Goal: Obtain resource: Download file/media

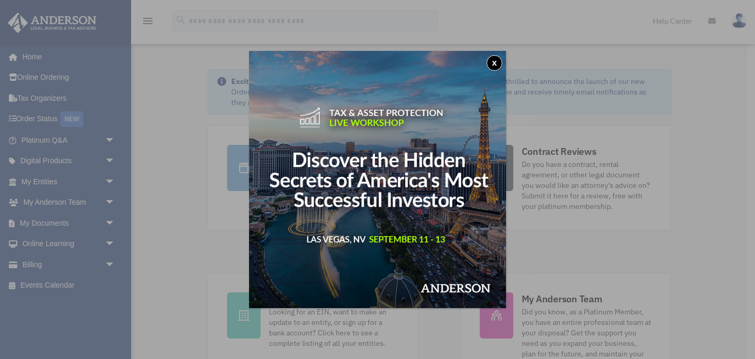
click at [498, 59] on button "x" at bounding box center [495, 63] width 16 height 16
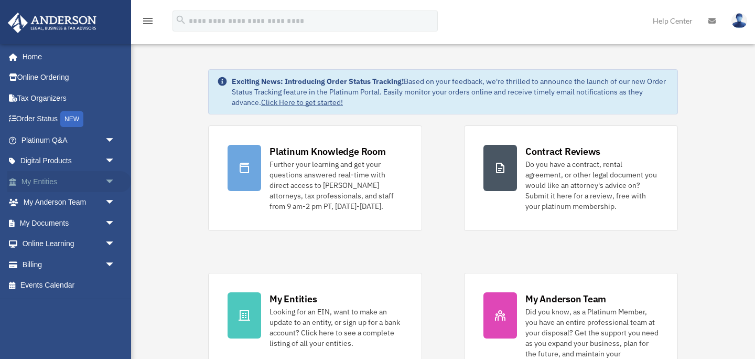
click at [81, 186] on link "My Entities arrow_drop_down" at bounding box center [69, 181] width 124 height 21
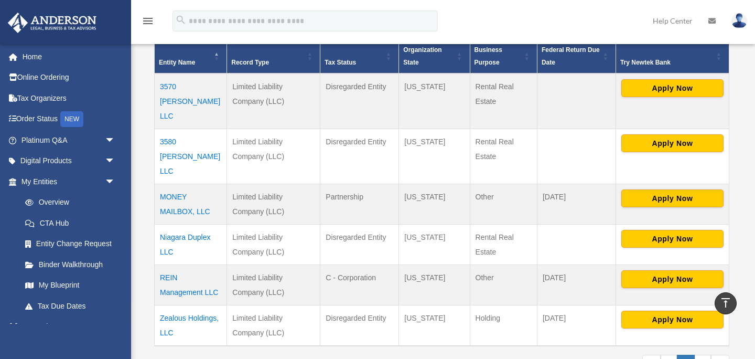
scroll to position [224, 0]
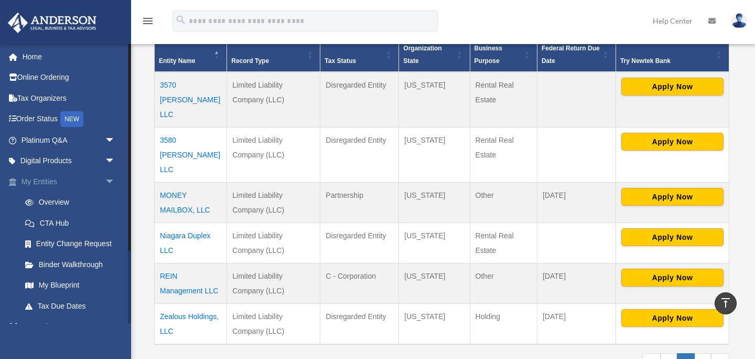
click at [83, 185] on link "My Entities arrow_drop_down" at bounding box center [69, 181] width 124 height 21
click at [110, 183] on span "arrow_drop_down" at bounding box center [115, 181] width 21 height 21
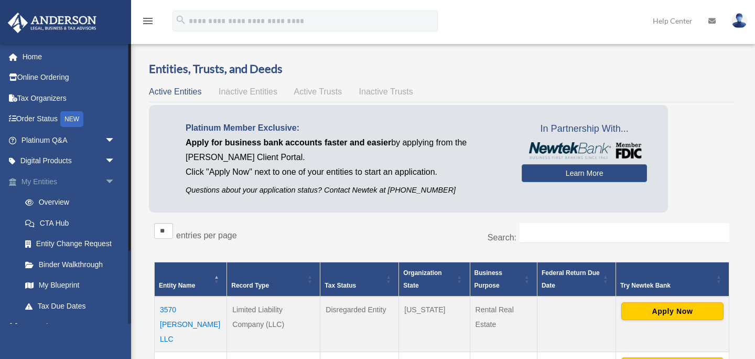
click at [112, 178] on span "arrow_drop_down" at bounding box center [115, 181] width 21 height 21
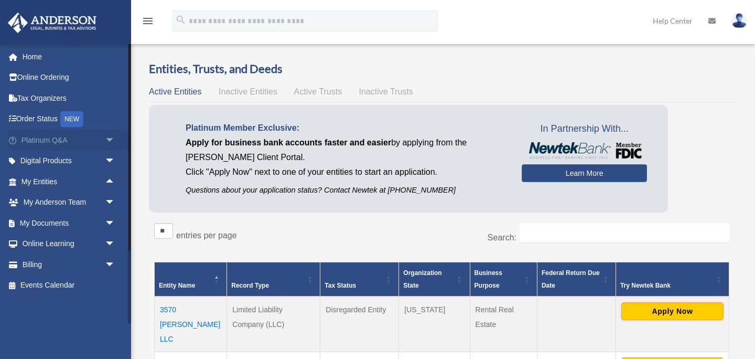
click at [111, 141] on span "arrow_drop_down" at bounding box center [115, 139] width 21 height 21
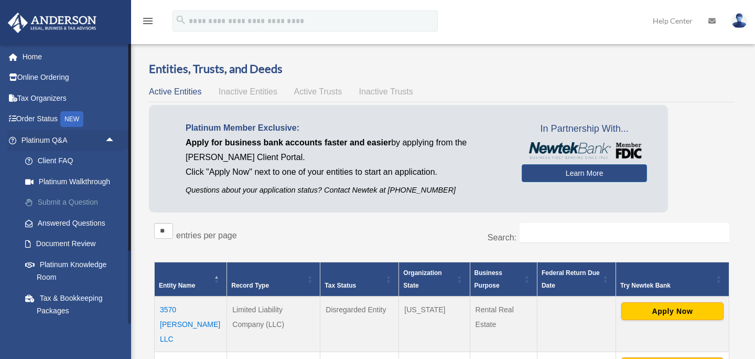
scroll to position [6, 0]
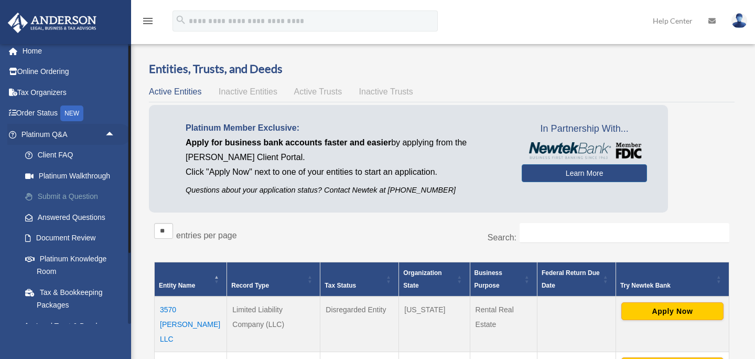
click at [75, 207] on link "Answered Questions" at bounding box center [73, 217] width 116 height 21
click at [77, 201] on link "Submit a Question" at bounding box center [73, 196] width 116 height 21
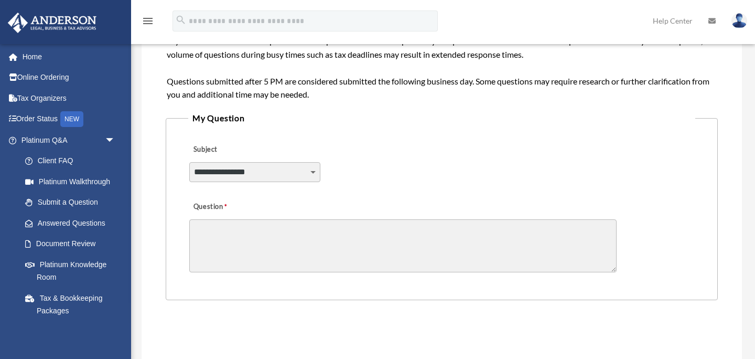
scroll to position [199, 0]
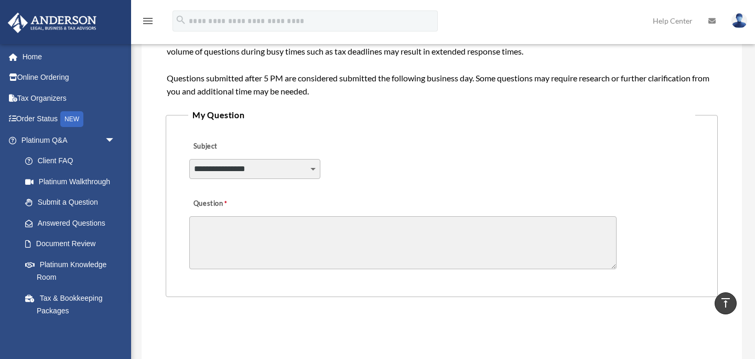
click at [294, 176] on select "**********" at bounding box center [254, 169] width 131 height 20
select select "******"
click at [285, 238] on textarea "Question" at bounding box center [402, 242] width 427 height 53
click at [199, 228] on textarea "**********" at bounding box center [402, 242] width 427 height 53
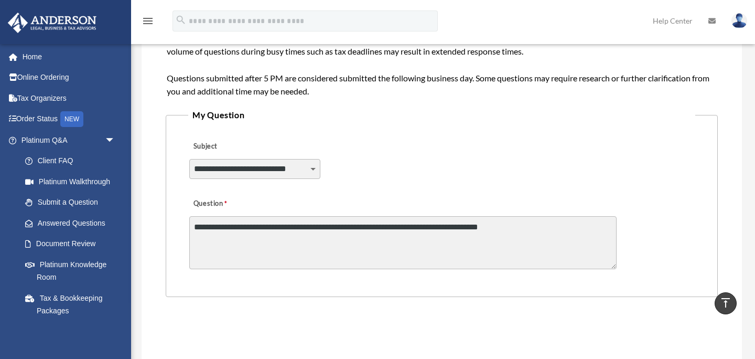
drag, startPoint x: 431, startPoint y: 230, endPoint x: 543, endPoint y: 228, distance: 112.2
click at [543, 228] on textarea "**********" at bounding box center [402, 242] width 427 height 53
click at [540, 228] on textarea "**********" at bounding box center [402, 242] width 427 height 53
click at [439, 229] on textarea "**********" at bounding box center [402, 242] width 427 height 53
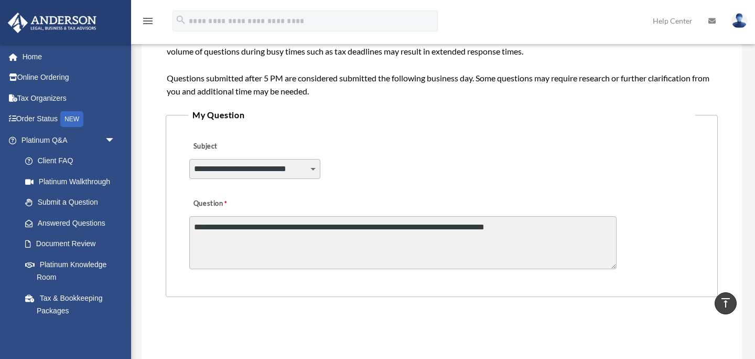
click at [551, 232] on textarea "**********" at bounding box center [402, 242] width 427 height 53
click at [424, 230] on textarea "**********" at bounding box center [402, 242] width 427 height 53
click at [361, 231] on textarea "**********" at bounding box center [402, 242] width 427 height 53
click at [450, 226] on textarea "**********" at bounding box center [402, 242] width 427 height 53
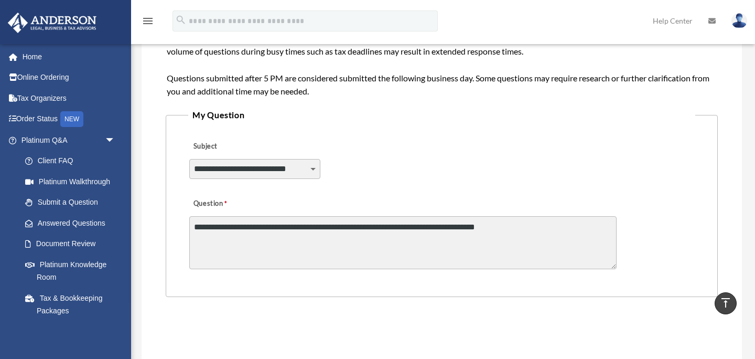
click at [450, 226] on textarea "**********" at bounding box center [402, 242] width 427 height 53
click at [478, 226] on textarea "**********" at bounding box center [402, 242] width 427 height 53
click at [430, 228] on textarea "**********" at bounding box center [402, 242] width 427 height 53
click at [529, 228] on textarea "**********" at bounding box center [402, 242] width 427 height 53
drag, startPoint x: 559, startPoint y: 227, endPoint x: 581, endPoint y: 255, distance: 35.5
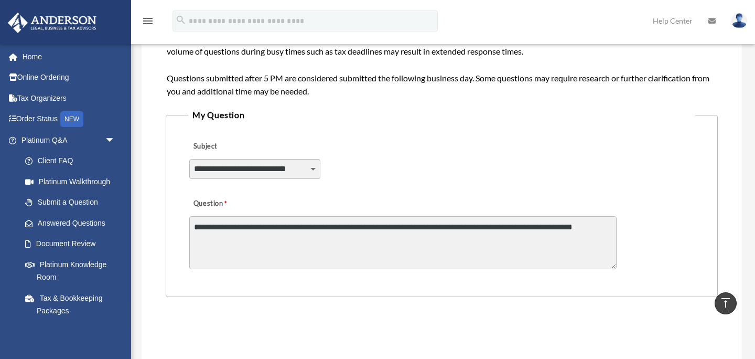
click at [581, 255] on textarea "**********" at bounding box center [402, 242] width 427 height 53
click at [220, 241] on textarea "**********" at bounding box center [402, 242] width 427 height 53
click at [291, 241] on textarea "**********" at bounding box center [402, 242] width 427 height 53
click at [415, 240] on textarea "**********" at bounding box center [402, 242] width 427 height 53
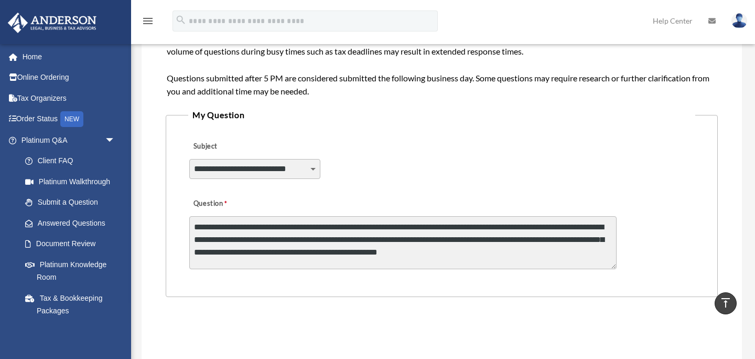
click at [561, 257] on textarea "**********" at bounding box center [402, 242] width 427 height 53
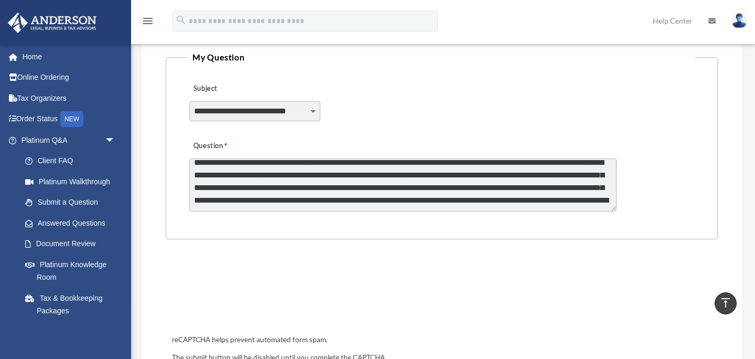
scroll to position [263, 0]
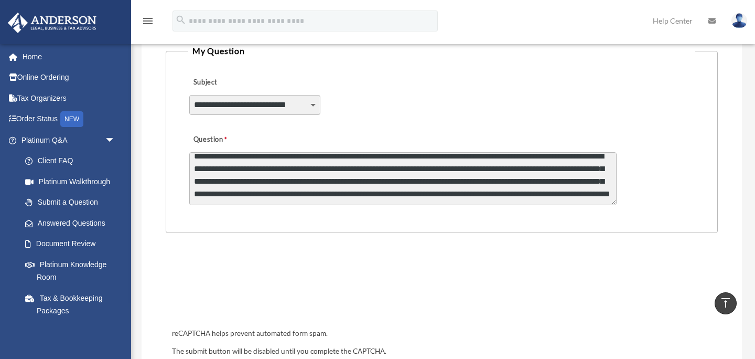
type textarea "**********"
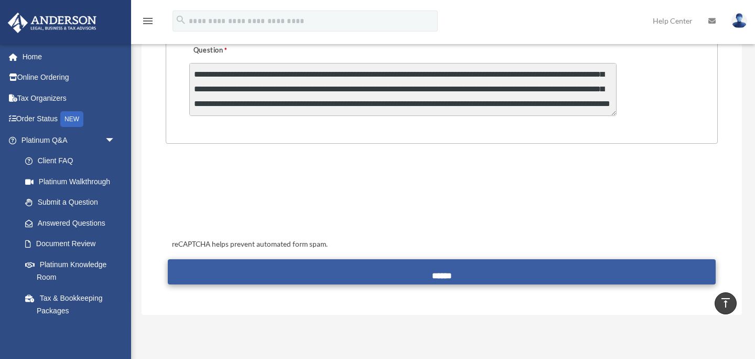
scroll to position [355, 0]
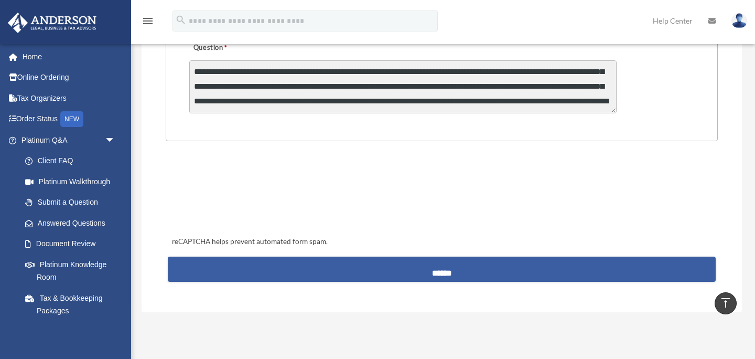
click at [480, 267] on input "******" at bounding box center [442, 268] width 548 height 25
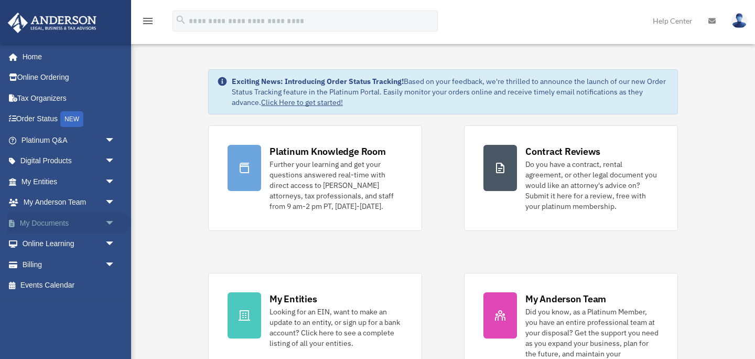
click at [109, 223] on span "arrow_drop_down" at bounding box center [115, 222] width 21 height 21
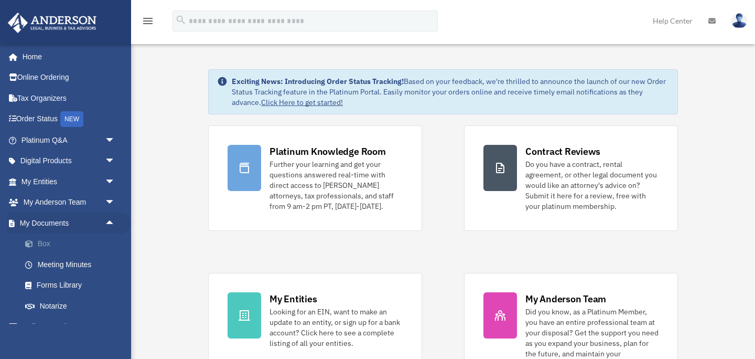
click at [73, 241] on link "Box" at bounding box center [73, 243] width 116 height 21
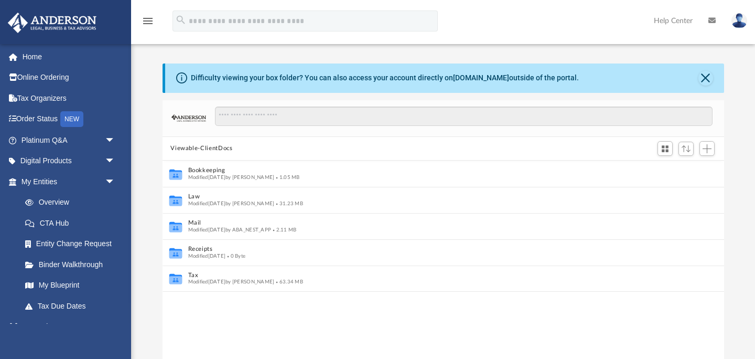
scroll to position [1, 1]
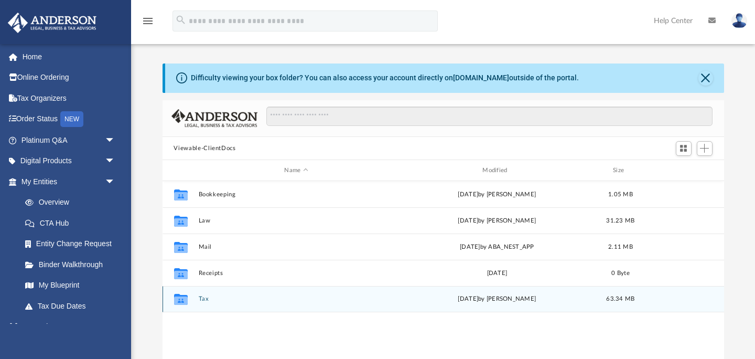
click at [198, 304] on div "Collaborated Folder Tax [DATE] by [PERSON_NAME] 63.34 MB" at bounding box center [443, 299] width 561 height 26
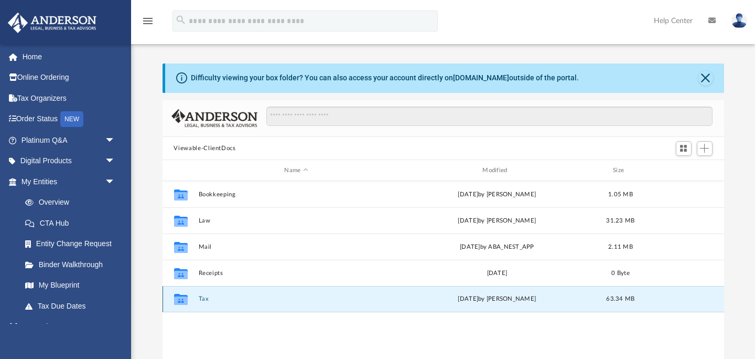
click at [203, 301] on button "Tax" at bounding box center [296, 299] width 196 height 7
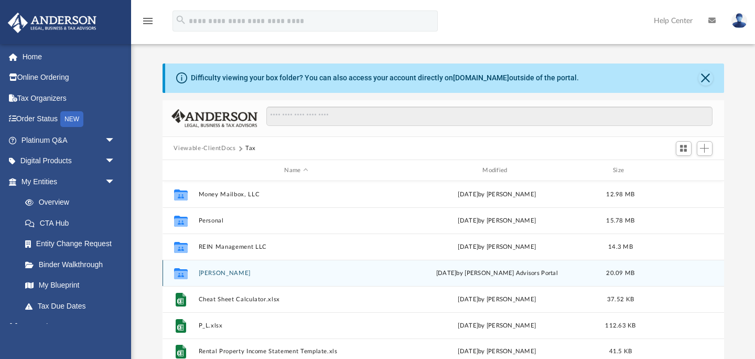
click at [219, 273] on button "Reinhard, Nicholas E." at bounding box center [296, 272] width 196 height 7
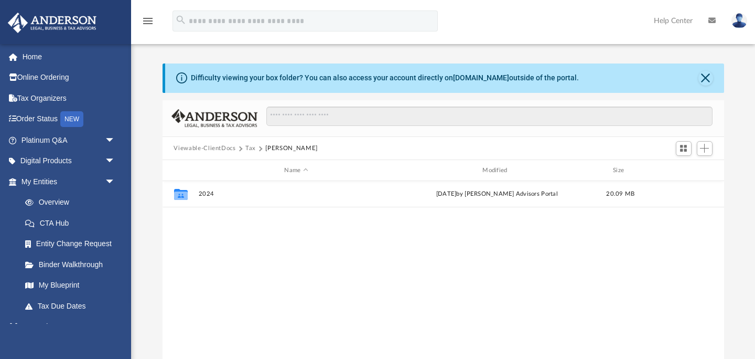
click at [250, 149] on button "Tax" at bounding box center [250, 148] width 10 height 9
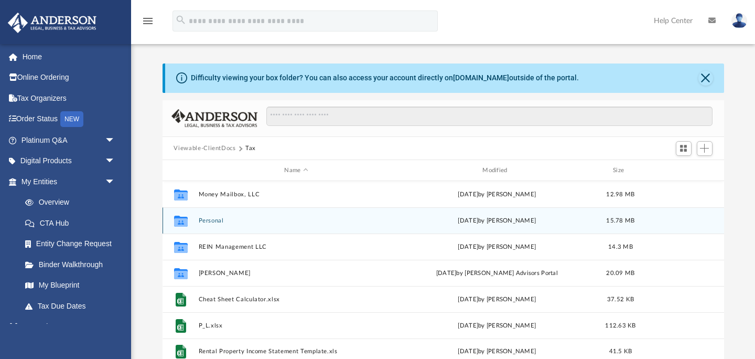
click at [211, 223] on button "Personal" at bounding box center [296, 220] width 196 height 7
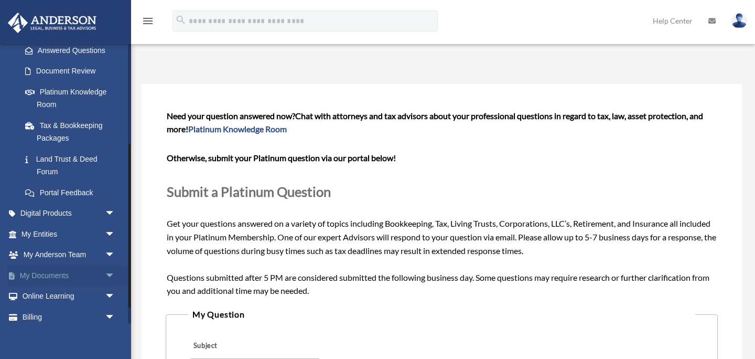
scroll to position [181, 0]
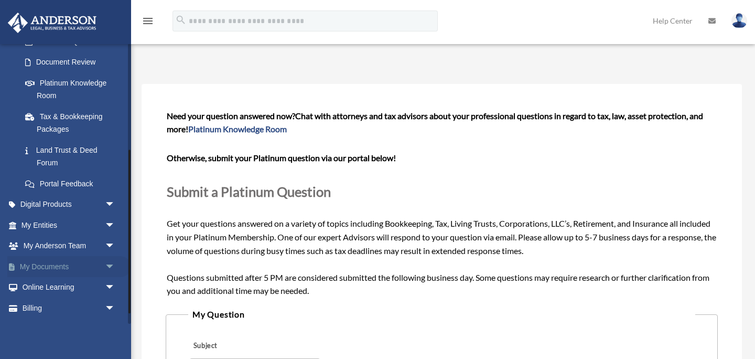
click at [107, 266] on span "arrow_drop_down" at bounding box center [115, 266] width 21 height 21
click at [50, 289] on link "Box" at bounding box center [73, 287] width 116 height 21
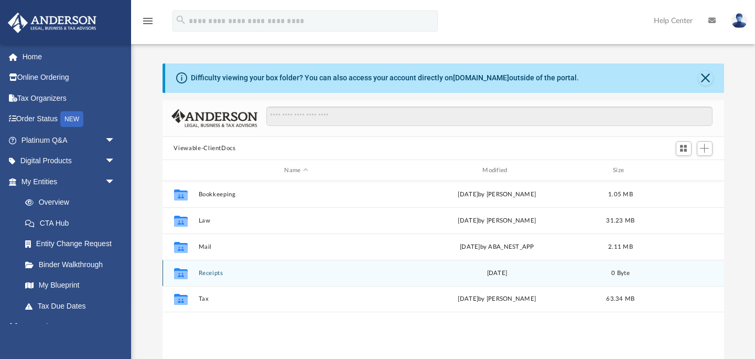
scroll to position [238, 561]
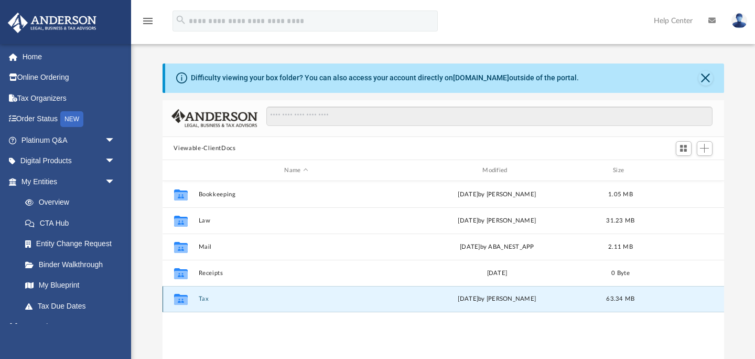
click at [203, 300] on button "Tax" at bounding box center [296, 299] width 196 height 7
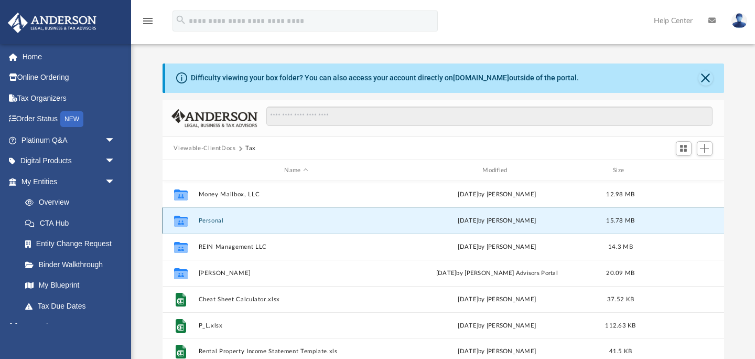
click at [217, 220] on button "Personal" at bounding box center [296, 220] width 196 height 7
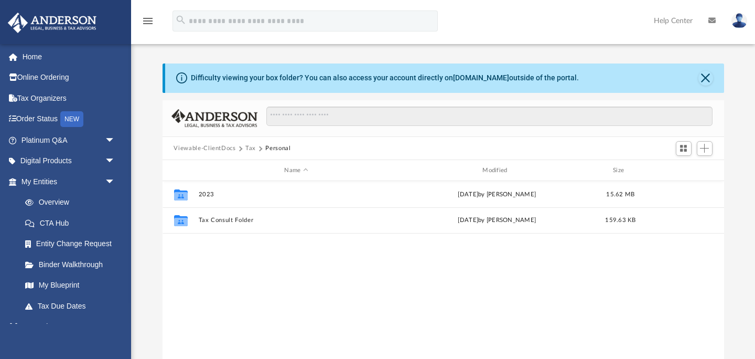
click at [253, 147] on button "Tax" at bounding box center [250, 148] width 10 height 9
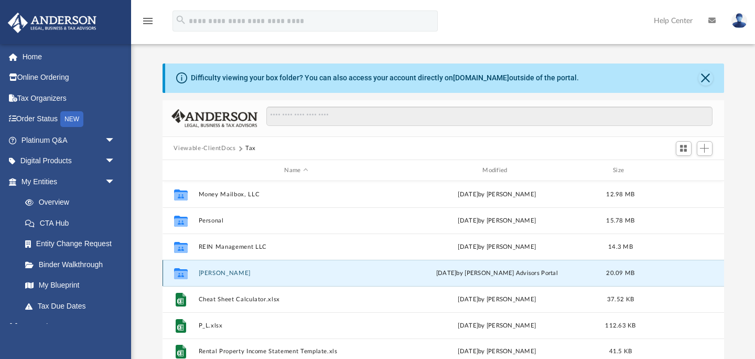
click at [239, 276] on button "Reinhard, Nicholas E." at bounding box center [296, 272] width 196 height 7
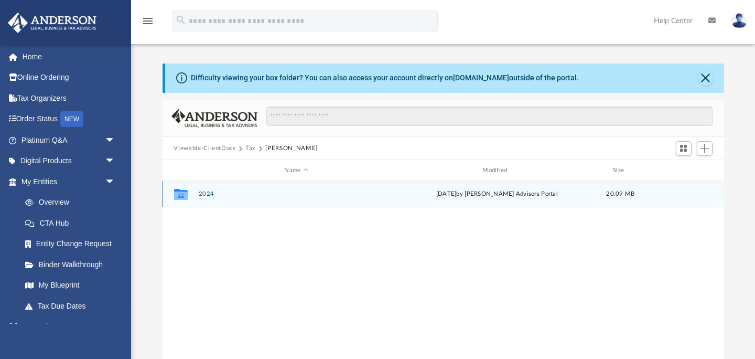
click at [207, 193] on button "2024" at bounding box center [296, 194] width 196 height 7
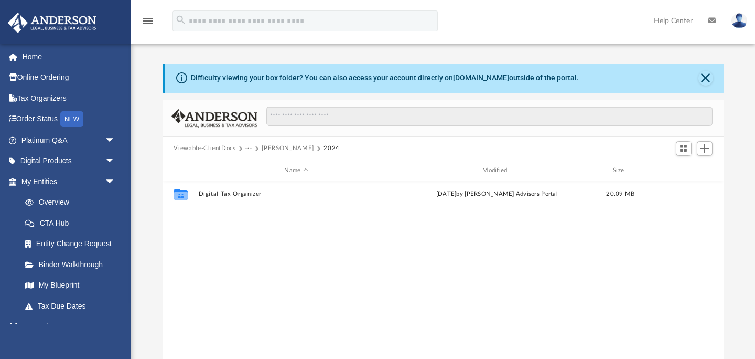
click at [300, 150] on button "Reinhard, Nicholas E." at bounding box center [288, 148] width 52 height 9
click at [251, 149] on button "Tax" at bounding box center [250, 148] width 10 height 9
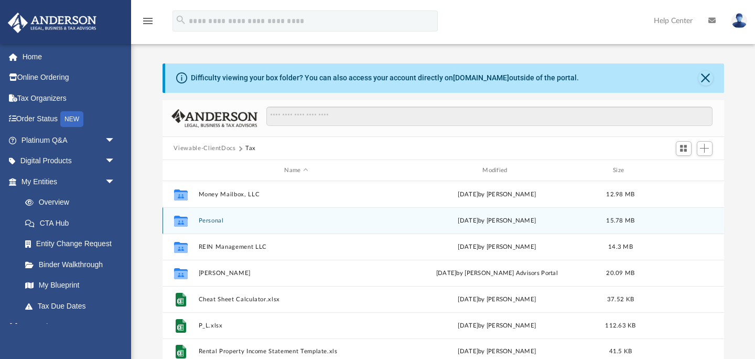
click at [221, 221] on button "Personal" at bounding box center [296, 220] width 196 height 7
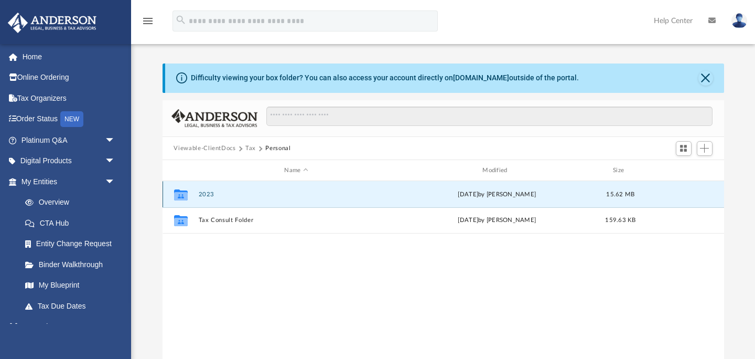
click at [207, 192] on button "2023" at bounding box center [296, 194] width 196 height 7
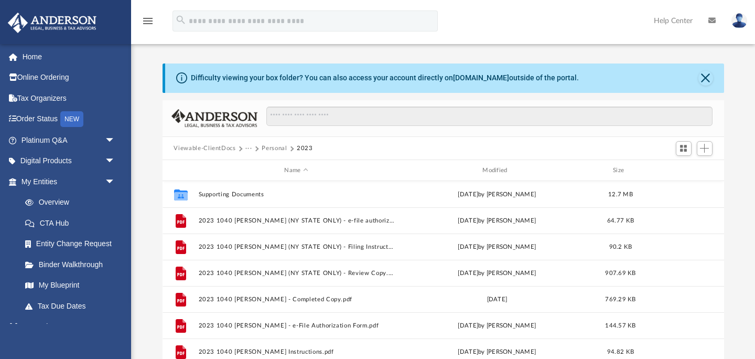
click at [283, 148] on button "Personal" at bounding box center [274, 148] width 25 height 9
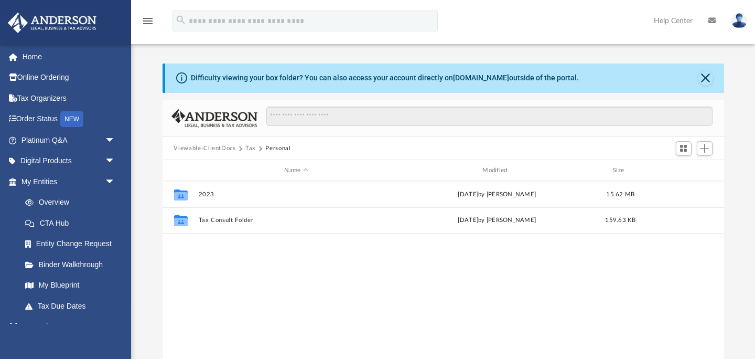
click at [254, 148] on button "Tax" at bounding box center [250, 148] width 10 height 9
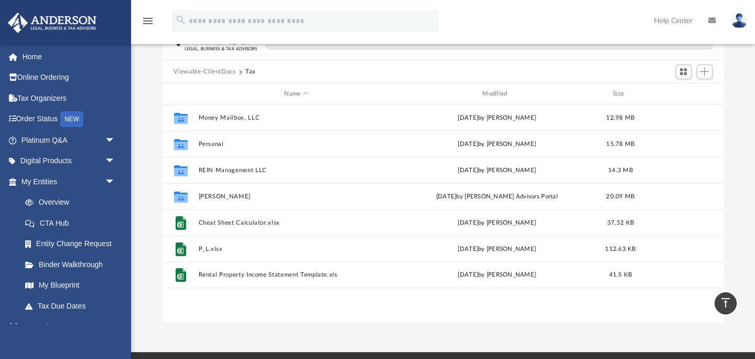
scroll to position [73, 0]
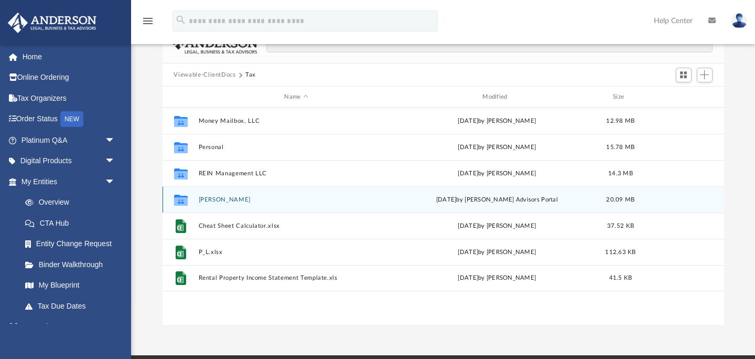
click at [236, 201] on button "Reinhard, Nicholas E." at bounding box center [296, 199] width 196 height 7
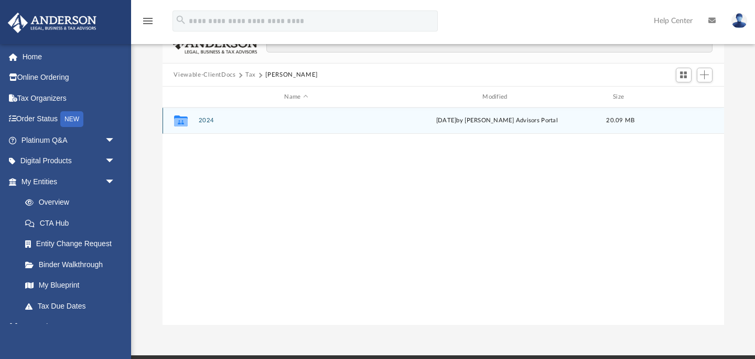
click at [204, 118] on button "2024" at bounding box center [296, 120] width 196 height 7
click at [225, 119] on button "Digital Tax Organizer" at bounding box center [296, 120] width 196 height 7
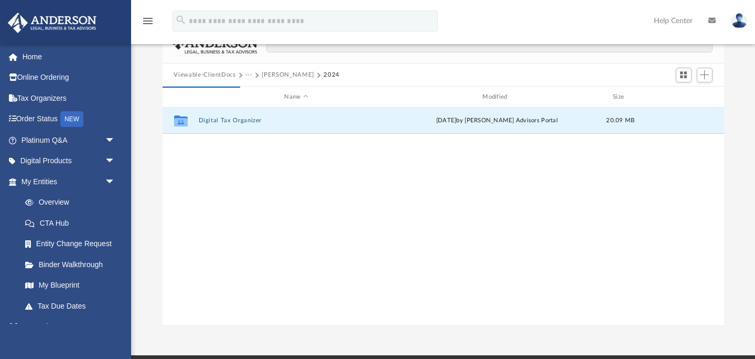
click at [340, 73] on button "2024" at bounding box center [331, 74] width 16 height 9
click at [711, 75] on button "Add" at bounding box center [705, 75] width 16 height 15
click at [686, 95] on li "Upload" at bounding box center [690, 95] width 34 height 11
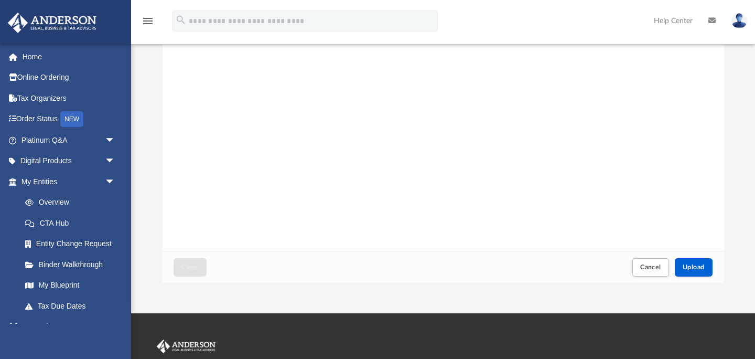
scroll to position [116, 0]
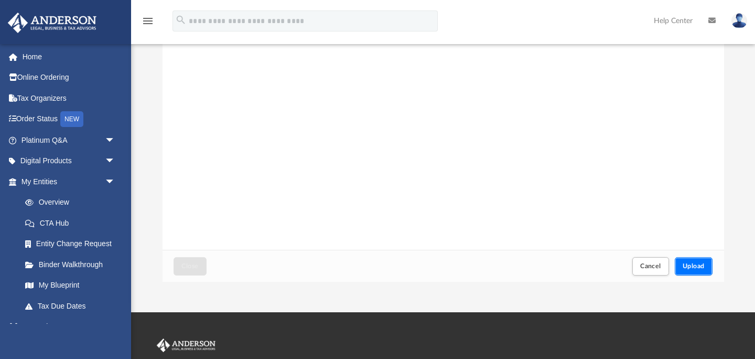
click at [688, 266] on span "Upload" at bounding box center [694, 266] width 22 height 6
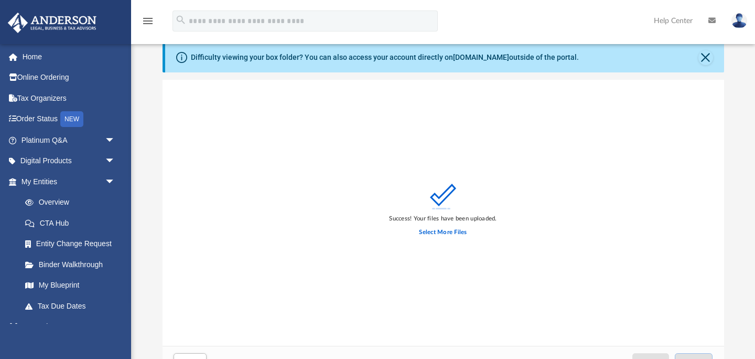
scroll to position [0, 0]
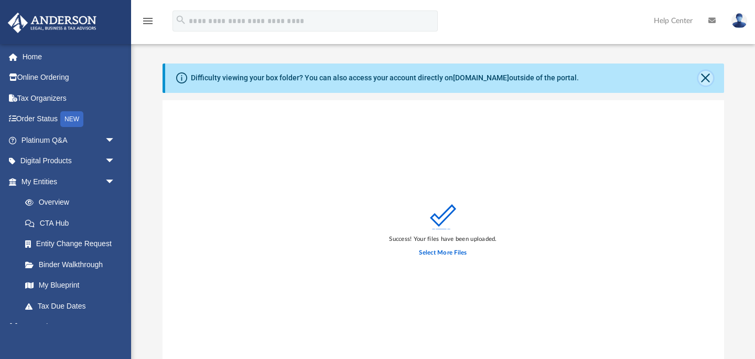
click at [705, 80] on button "Close" at bounding box center [705, 78] width 15 height 15
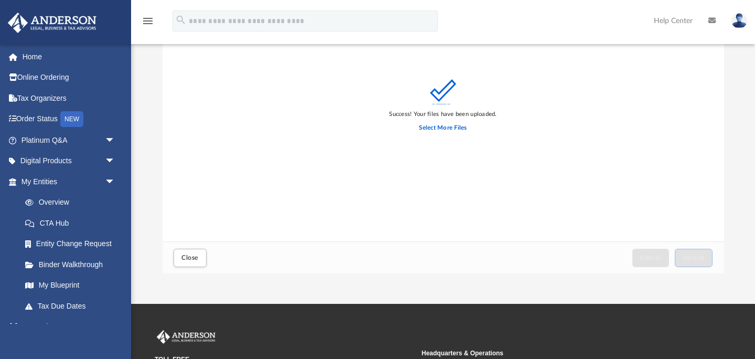
scroll to position [220, 0]
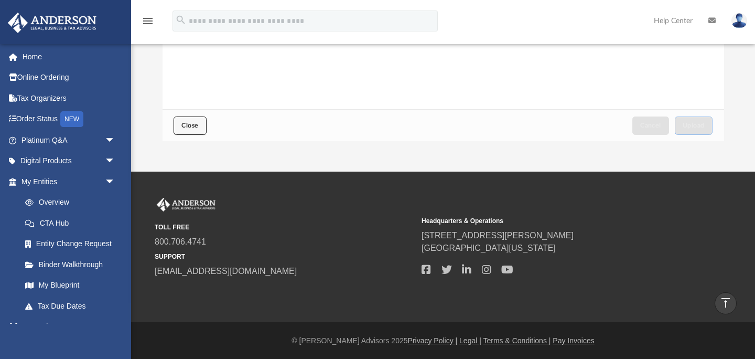
click at [189, 128] on span "Close" at bounding box center [189, 125] width 17 height 6
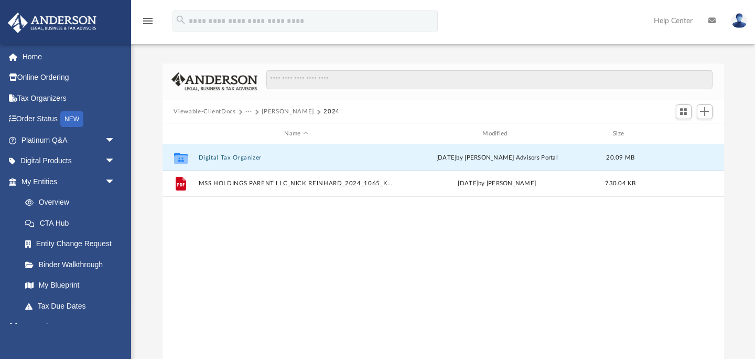
click at [339, 111] on button "2024" at bounding box center [331, 111] width 16 height 9
click at [267, 114] on button "[PERSON_NAME]" at bounding box center [288, 111] width 52 height 9
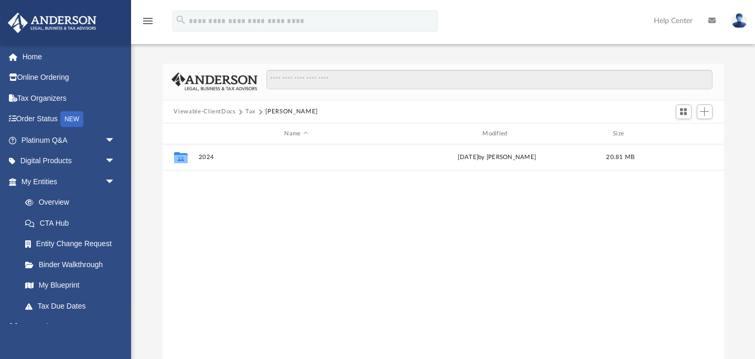
click at [248, 113] on button "Tax" at bounding box center [250, 111] width 10 height 9
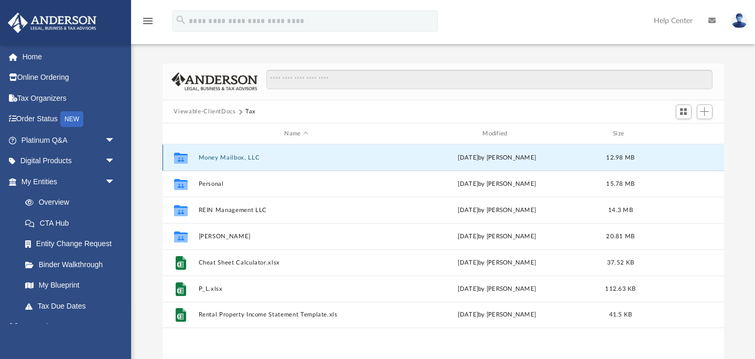
click at [226, 159] on button "Money Mailbox, LLC" at bounding box center [296, 157] width 196 height 7
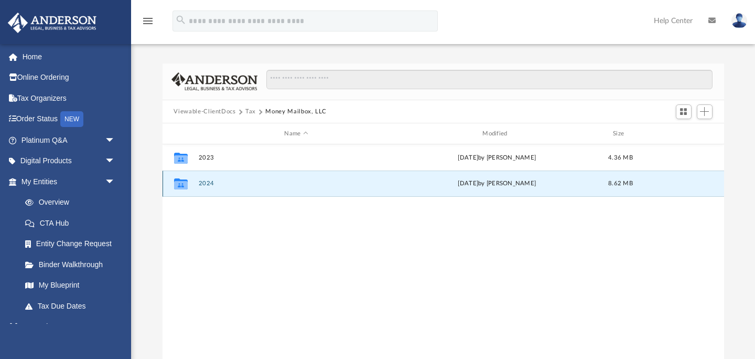
click at [206, 183] on button "2024" at bounding box center [296, 183] width 196 height 7
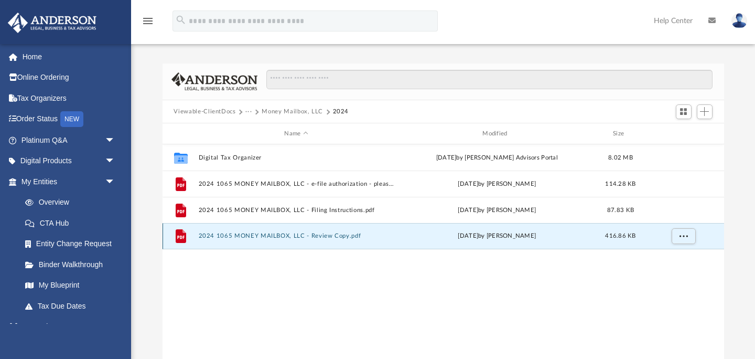
click at [259, 237] on button "2024 1065 MONEY MAILBOX, LLC - Review Copy.pdf" at bounding box center [296, 236] width 196 height 7
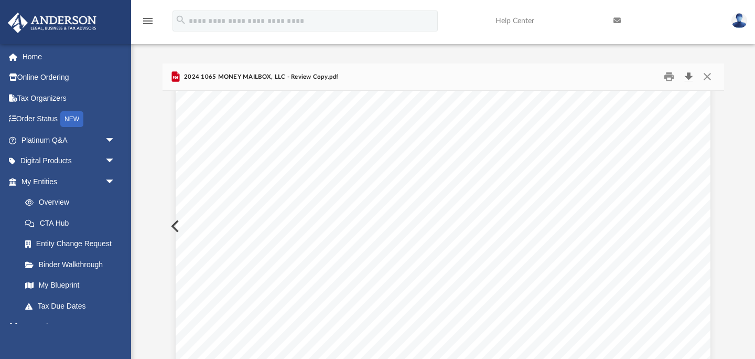
click at [689, 78] on button "Download" at bounding box center [688, 77] width 19 height 16
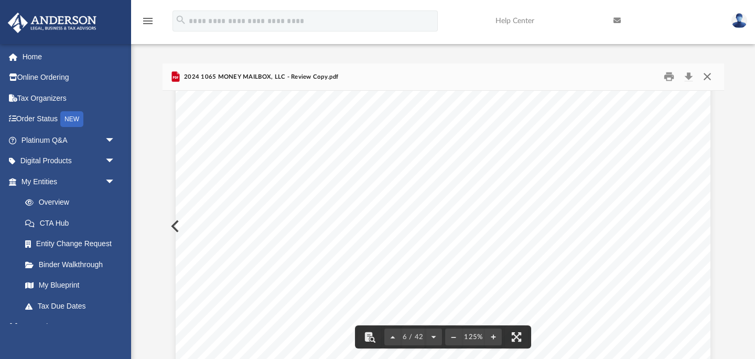
click at [703, 74] on button "Close" at bounding box center [707, 77] width 19 height 16
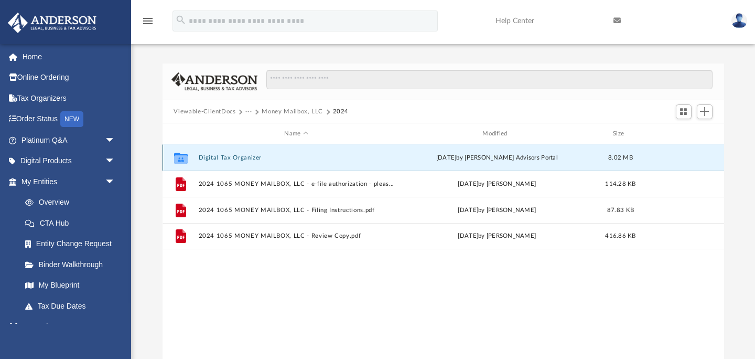
click at [219, 158] on button "Digital Tax Organizer" at bounding box center [296, 157] width 196 height 7
click at [224, 155] on button "Digital Tax Organizer" at bounding box center [296, 157] width 196 height 7
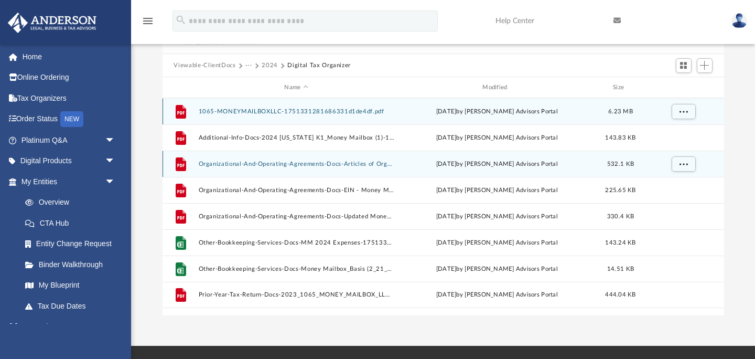
scroll to position [49, 0]
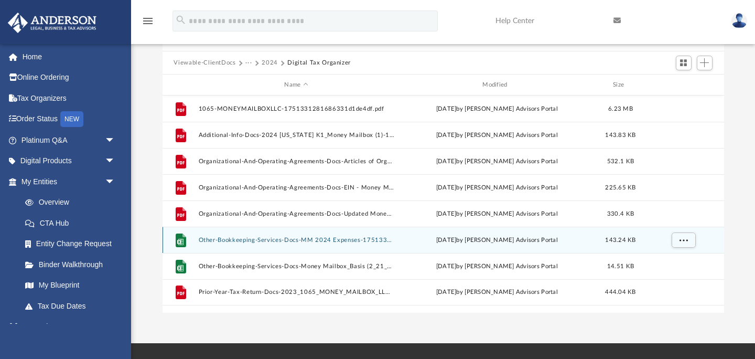
click at [344, 239] on button "Other-Bookkeeping-Services-Docs-MM 2024 Expenses-1751331027686330d3db3f1.xlsx" at bounding box center [296, 239] width 196 height 7
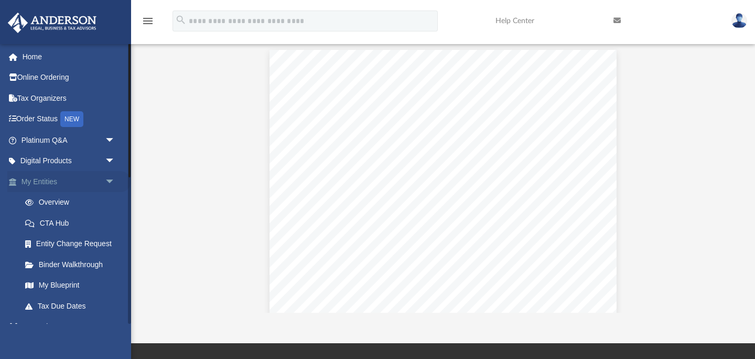
click at [66, 183] on link "My Entities arrow_drop_down" at bounding box center [69, 181] width 124 height 21
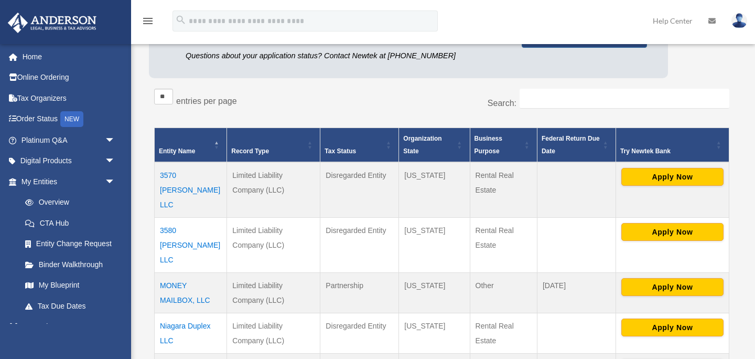
scroll to position [138, 0]
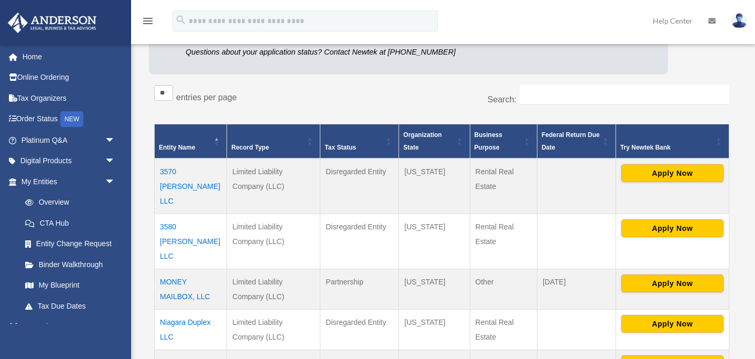
click at [184, 268] on td "MONEY MAILBOX, LLC" at bounding box center [191, 288] width 72 height 40
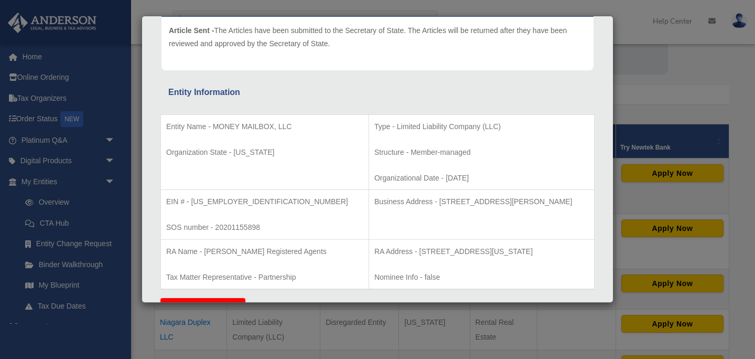
scroll to position [139, 0]
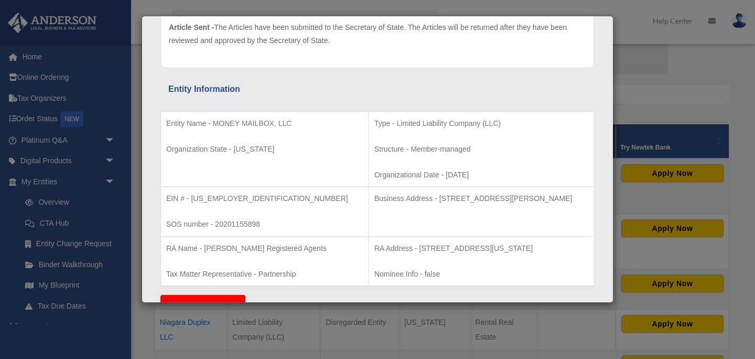
click at [724, 72] on div "Details × Articles Sent Organizational Date" at bounding box center [377, 179] width 755 height 359
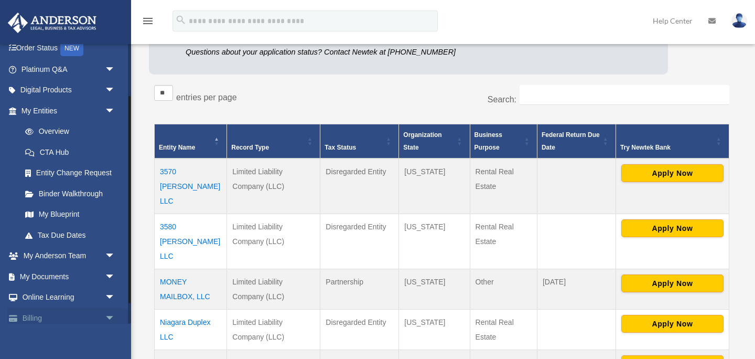
scroll to position [99, 0]
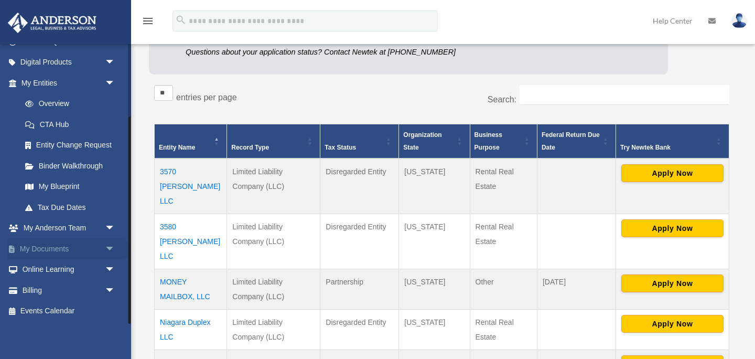
click at [66, 249] on link "My Documents arrow_drop_down" at bounding box center [69, 248] width 124 height 21
click at [107, 248] on span "arrow_drop_down" at bounding box center [115, 248] width 21 height 21
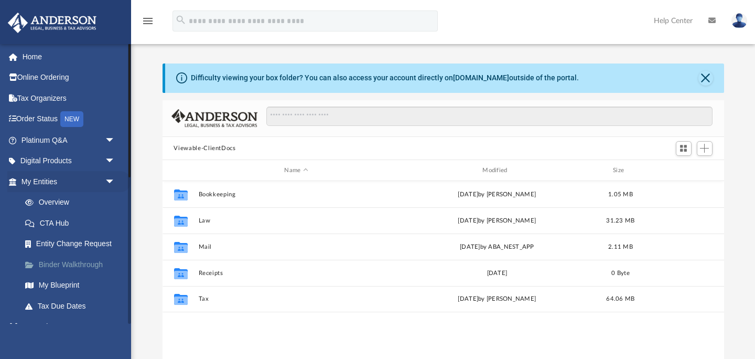
scroll to position [238, 561]
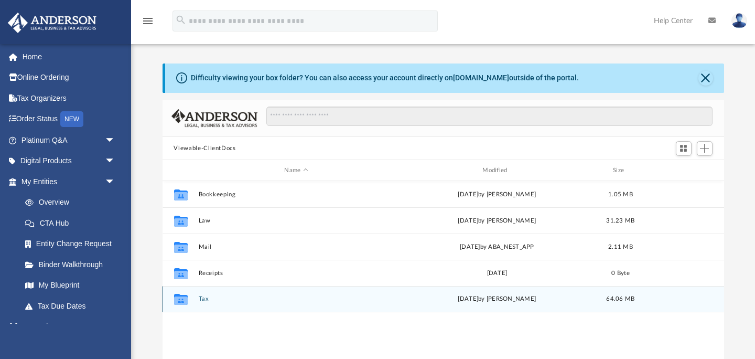
click at [203, 301] on button "Tax" at bounding box center [296, 299] width 196 height 7
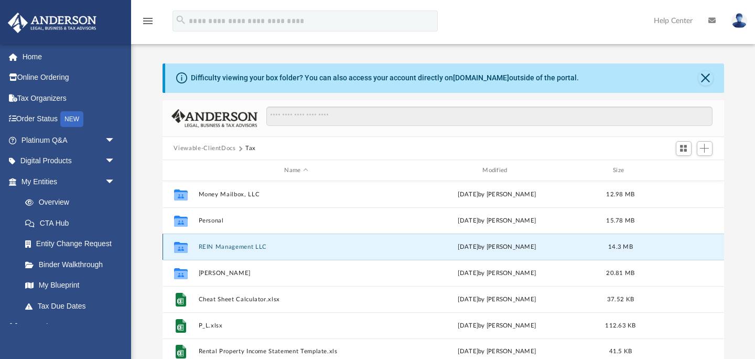
click at [233, 247] on button "REIN Management LLC" at bounding box center [296, 246] width 196 height 7
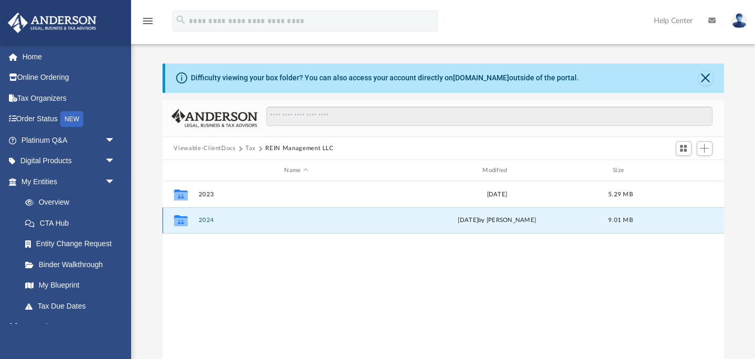
click at [209, 221] on button "2024" at bounding box center [296, 220] width 196 height 7
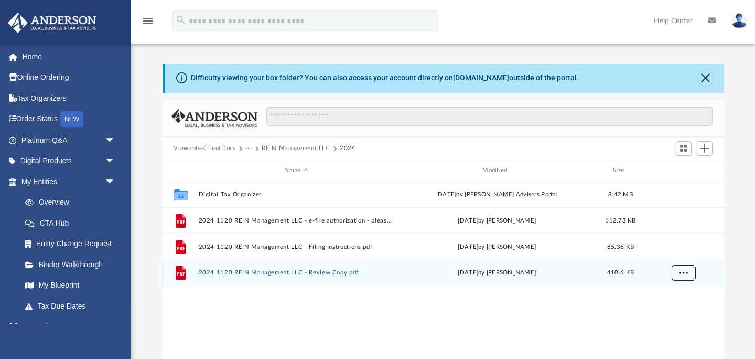
click at [685, 273] on span "More options" at bounding box center [683, 272] width 8 height 6
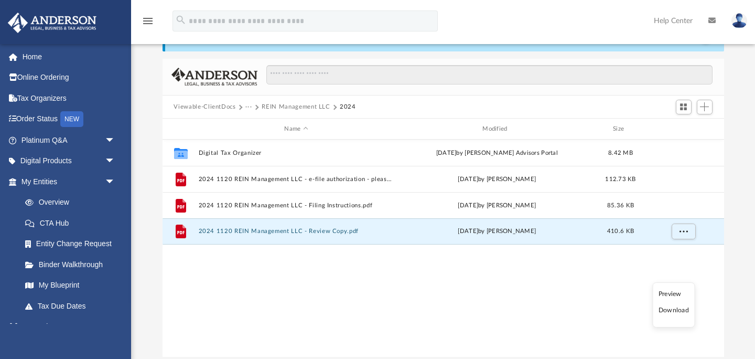
scroll to position [50, 0]
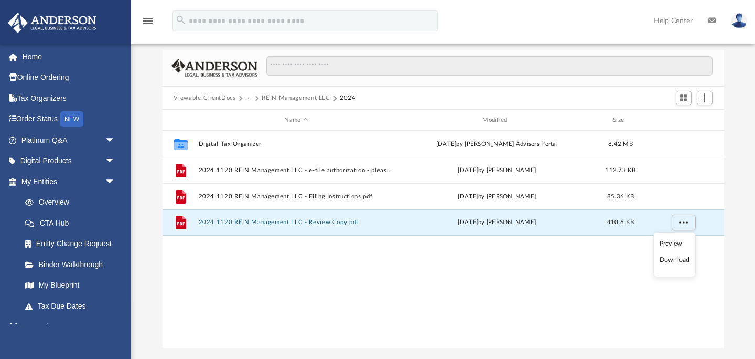
click at [509, 266] on div "Collaborated Folder Digital Tax Organizer [DATE] by [PERSON_NAME] Advisors Port…" at bounding box center [443, 240] width 561 height 218
click at [682, 222] on span "More options" at bounding box center [683, 222] width 8 height 6
click at [325, 221] on button "2024 1120 REIN Management LLC - Review Copy.pdf" at bounding box center [296, 222] width 196 height 7
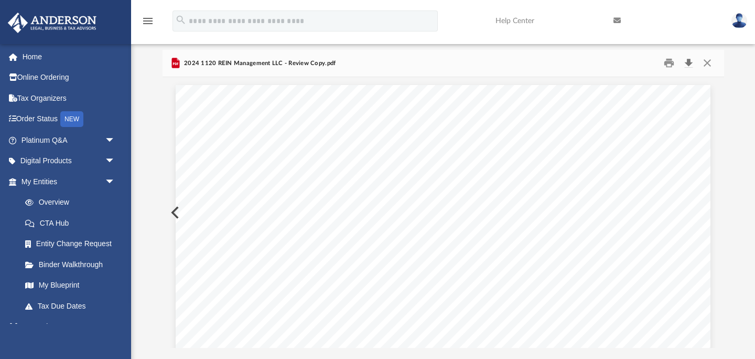
click at [687, 66] on button "Download" at bounding box center [688, 63] width 19 height 16
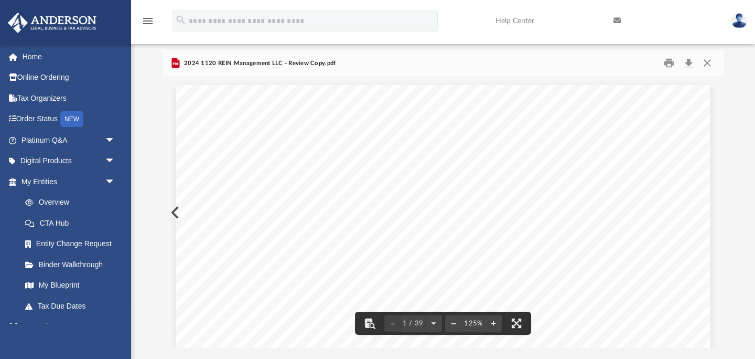
click at [172, 216] on button "Preview" at bounding box center [174, 212] width 23 height 29
click at [708, 60] on button "Close" at bounding box center [707, 63] width 19 height 16
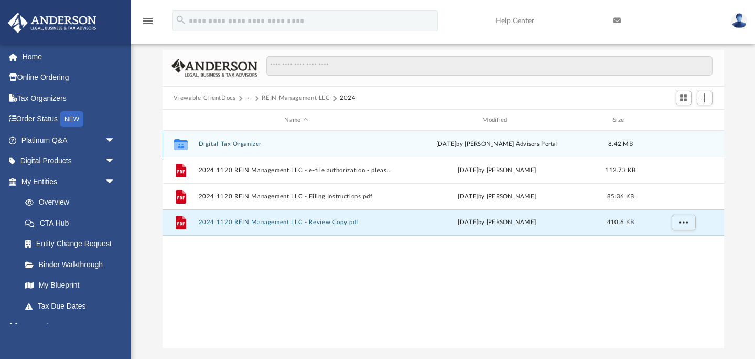
click at [232, 145] on button "Digital Tax Organizer" at bounding box center [296, 144] width 196 height 7
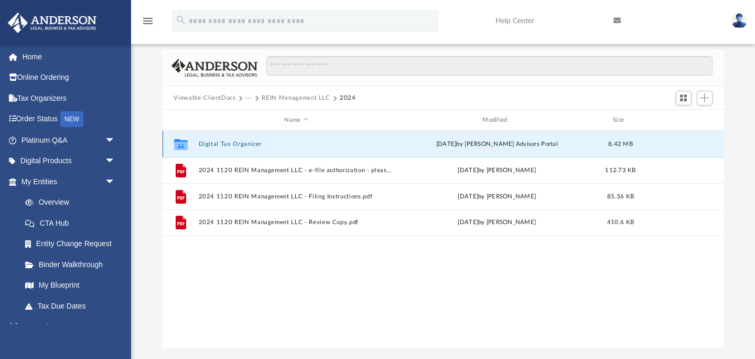
click at [232, 144] on button "Digital Tax Organizer" at bounding box center [296, 144] width 196 height 7
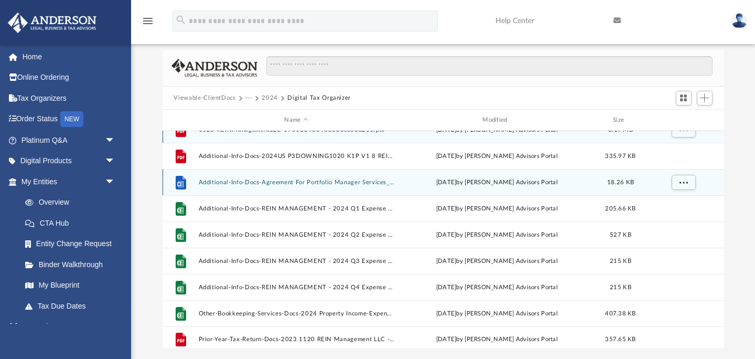
scroll to position [18, 0]
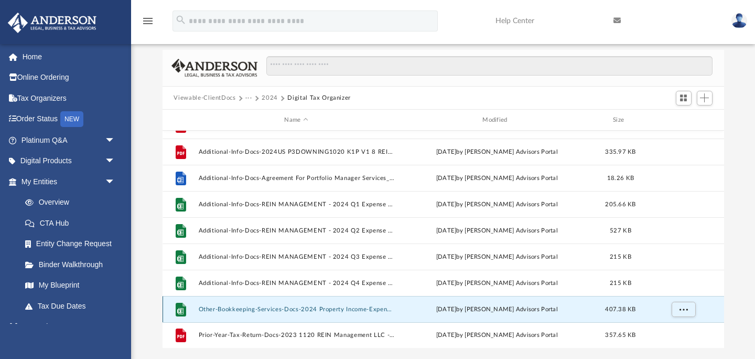
click at [276, 308] on button "Other-Bookkeeping-Services-Docs-2024 Property Income-Expenses Report-1751333437…" at bounding box center [296, 309] width 196 height 7
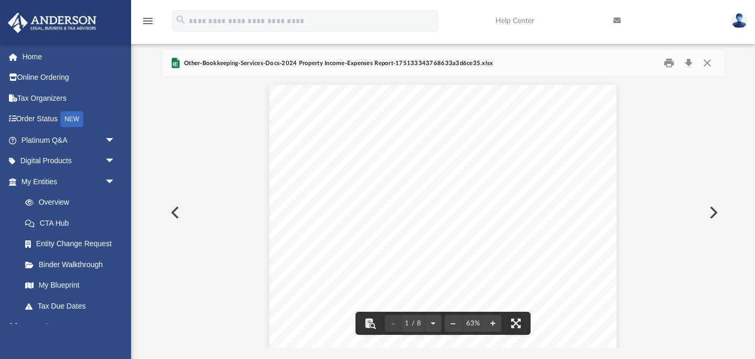
click at [498, 327] on button "File preview" at bounding box center [492, 322] width 17 height 23
click at [493, 325] on button "File preview" at bounding box center [492, 322] width 17 height 23
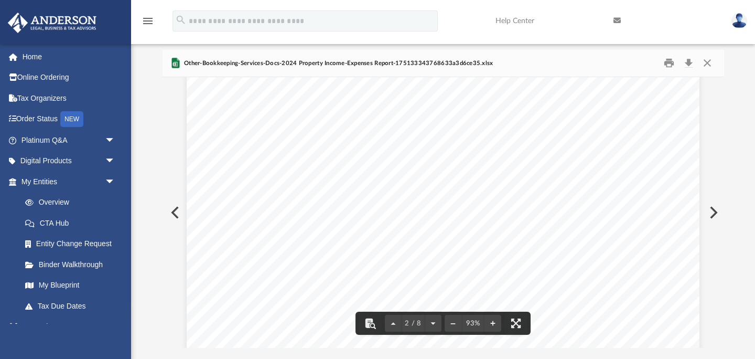
click at [712, 208] on button "Preview" at bounding box center [712, 212] width 23 height 29
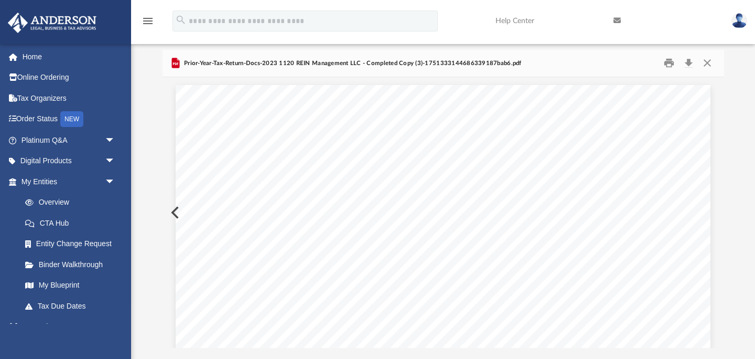
click at [172, 217] on button "Preview" at bounding box center [174, 212] width 23 height 29
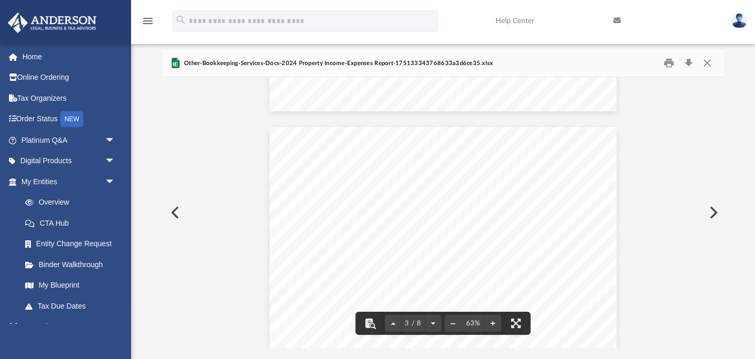
scroll to position [862, 0]
click at [708, 62] on button "Close" at bounding box center [707, 63] width 19 height 16
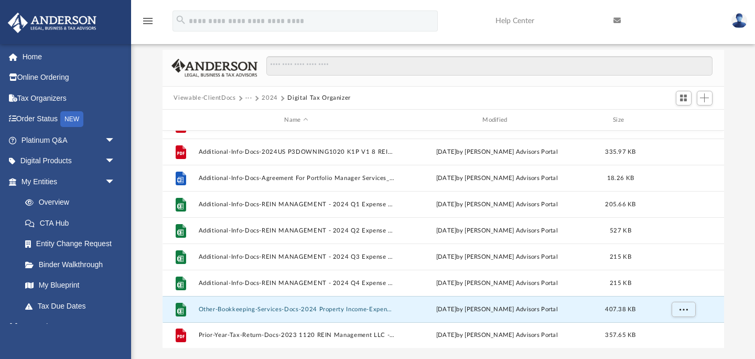
scroll to position [0, 0]
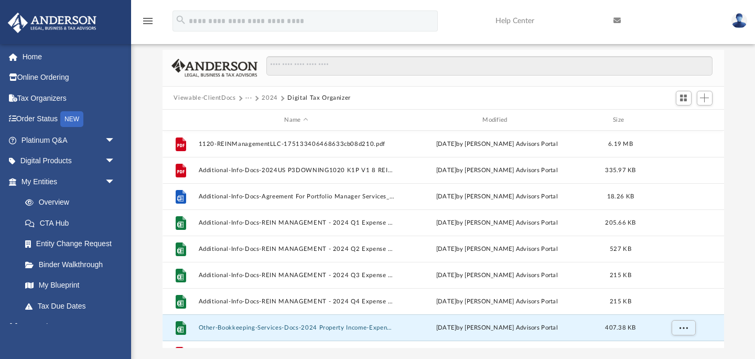
click at [273, 100] on button "2024" at bounding box center [270, 97] width 16 height 9
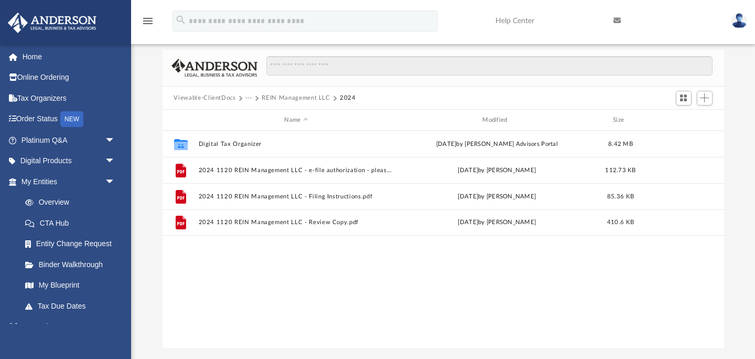
click at [273, 98] on button "REIN Management LLC" at bounding box center [296, 97] width 68 height 9
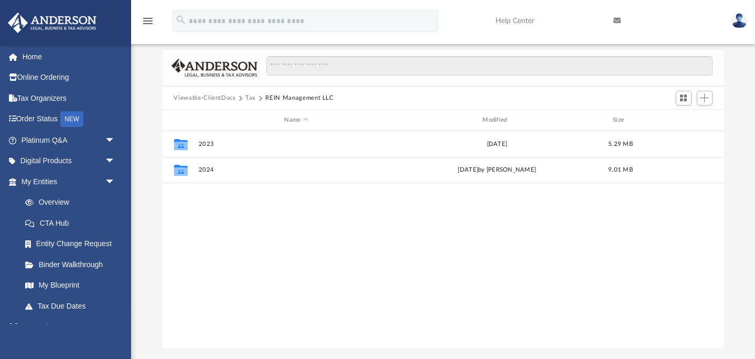
click at [249, 98] on button "Tax" at bounding box center [250, 97] width 10 height 9
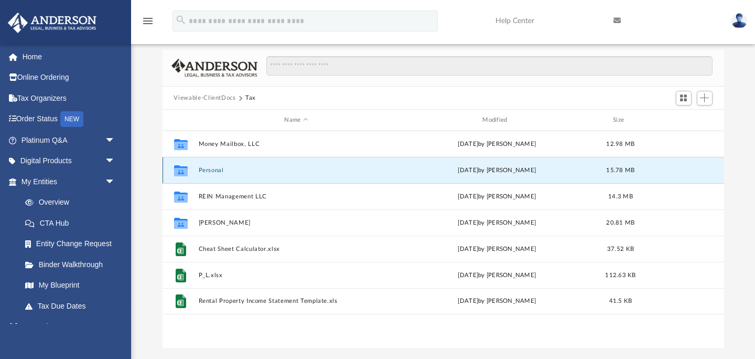
click at [211, 171] on button "Personal" at bounding box center [296, 170] width 196 height 7
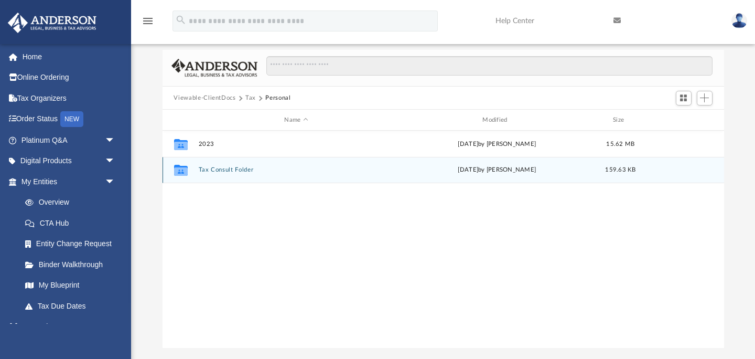
click at [217, 171] on button "Tax Consult Folder" at bounding box center [296, 170] width 196 height 7
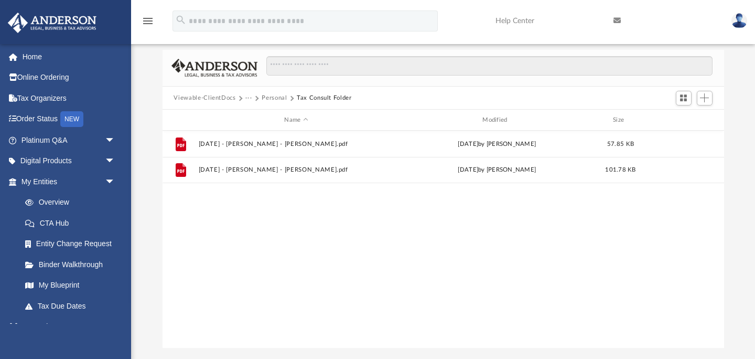
click at [280, 98] on button "Personal" at bounding box center [274, 97] width 25 height 9
click at [248, 100] on button "Tax" at bounding box center [250, 97] width 10 height 9
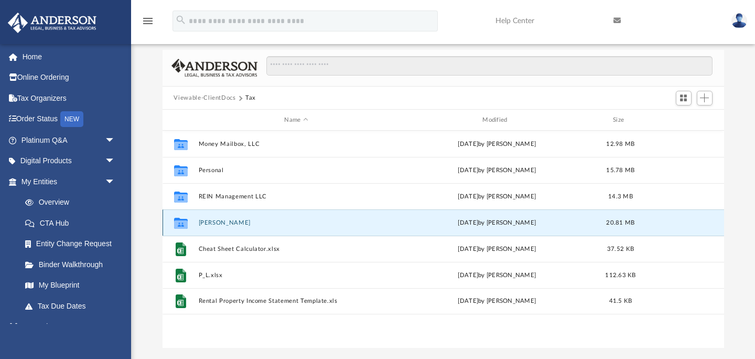
click at [233, 225] on button "[PERSON_NAME]" at bounding box center [296, 222] width 196 height 7
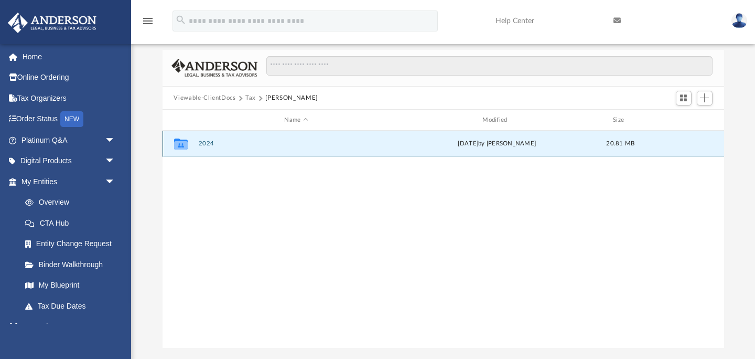
click at [208, 143] on button "2024" at bounding box center [296, 144] width 196 height 7
